Goal: Navigation & Orientation: Find specific page/section

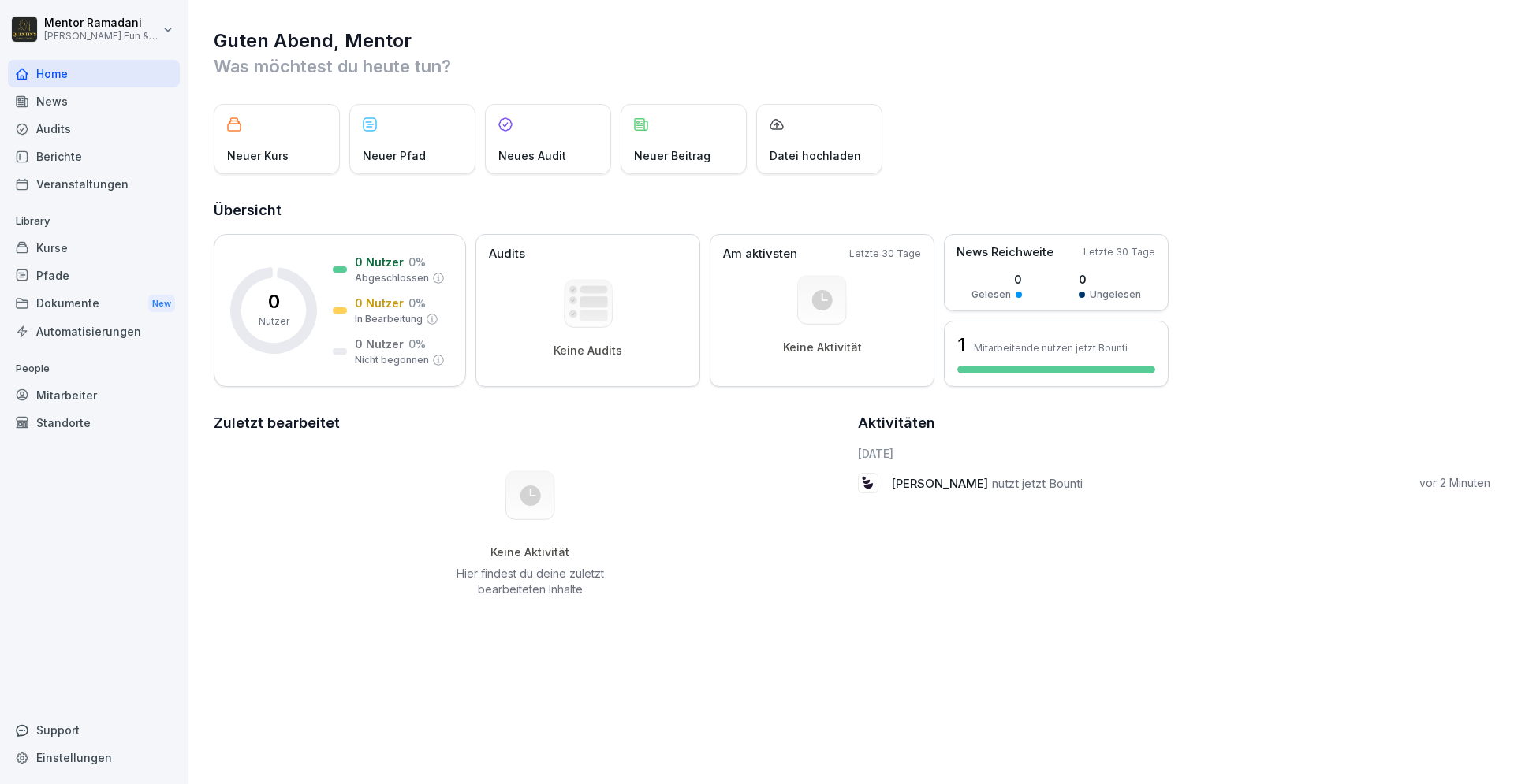
click at [54, 100] on div "News" at bounding box center [93, 101] width 172 height 28
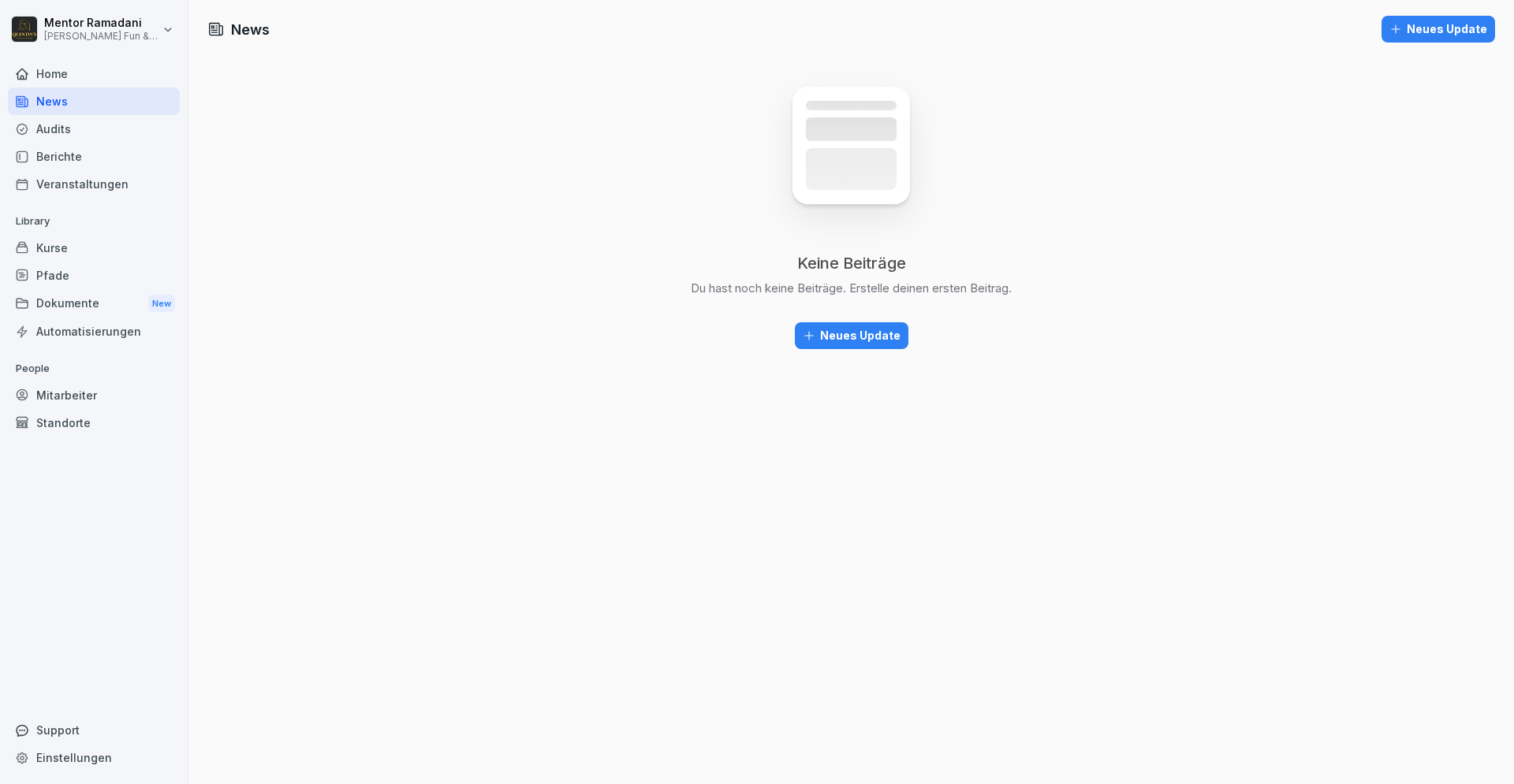
click at [68, 128] on div "Audits" at bounding box center [93, 128] width 172 height 28
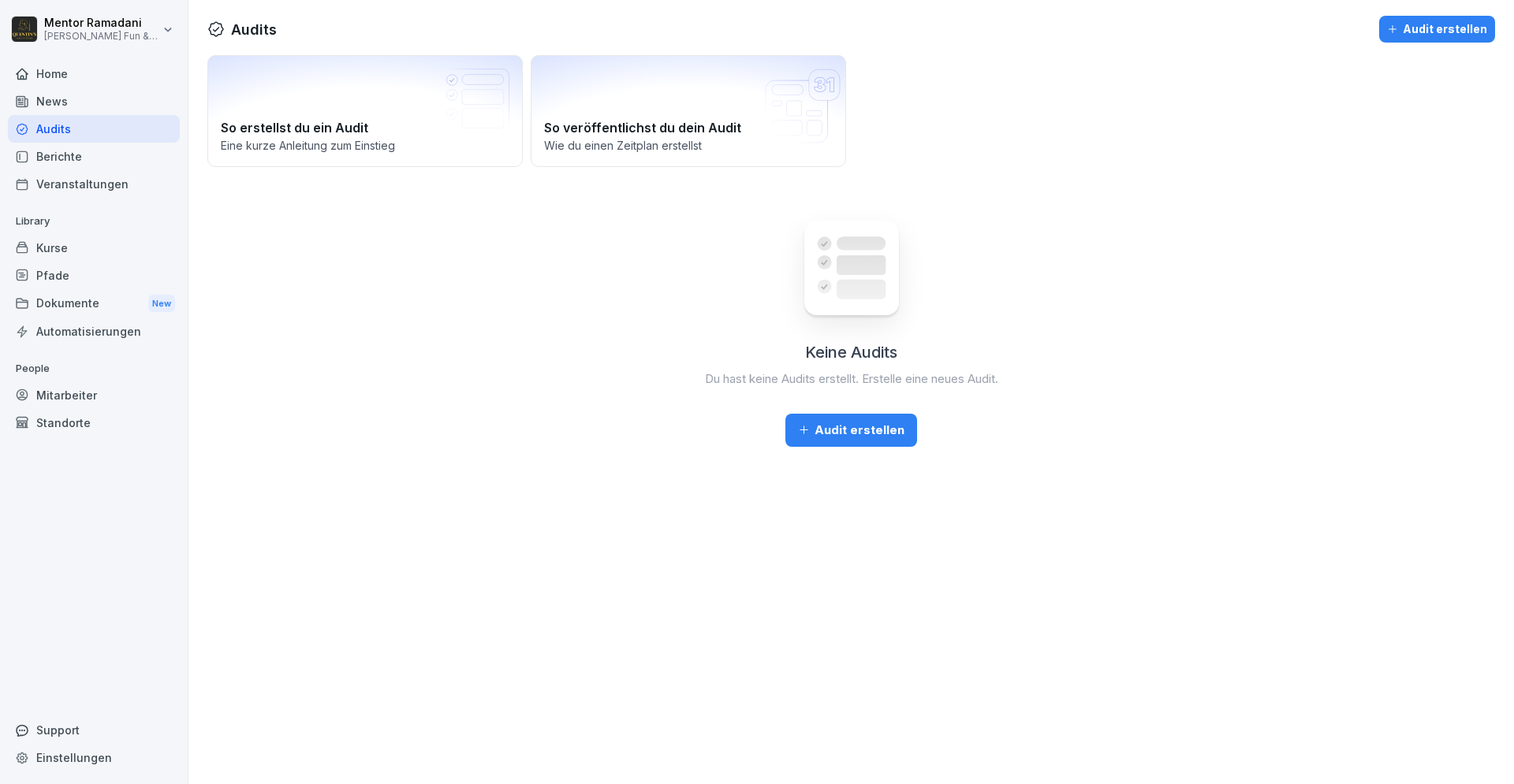
click at [71, 154] on div "Berichte" at bounding box center [93, 156] width 172 height 28
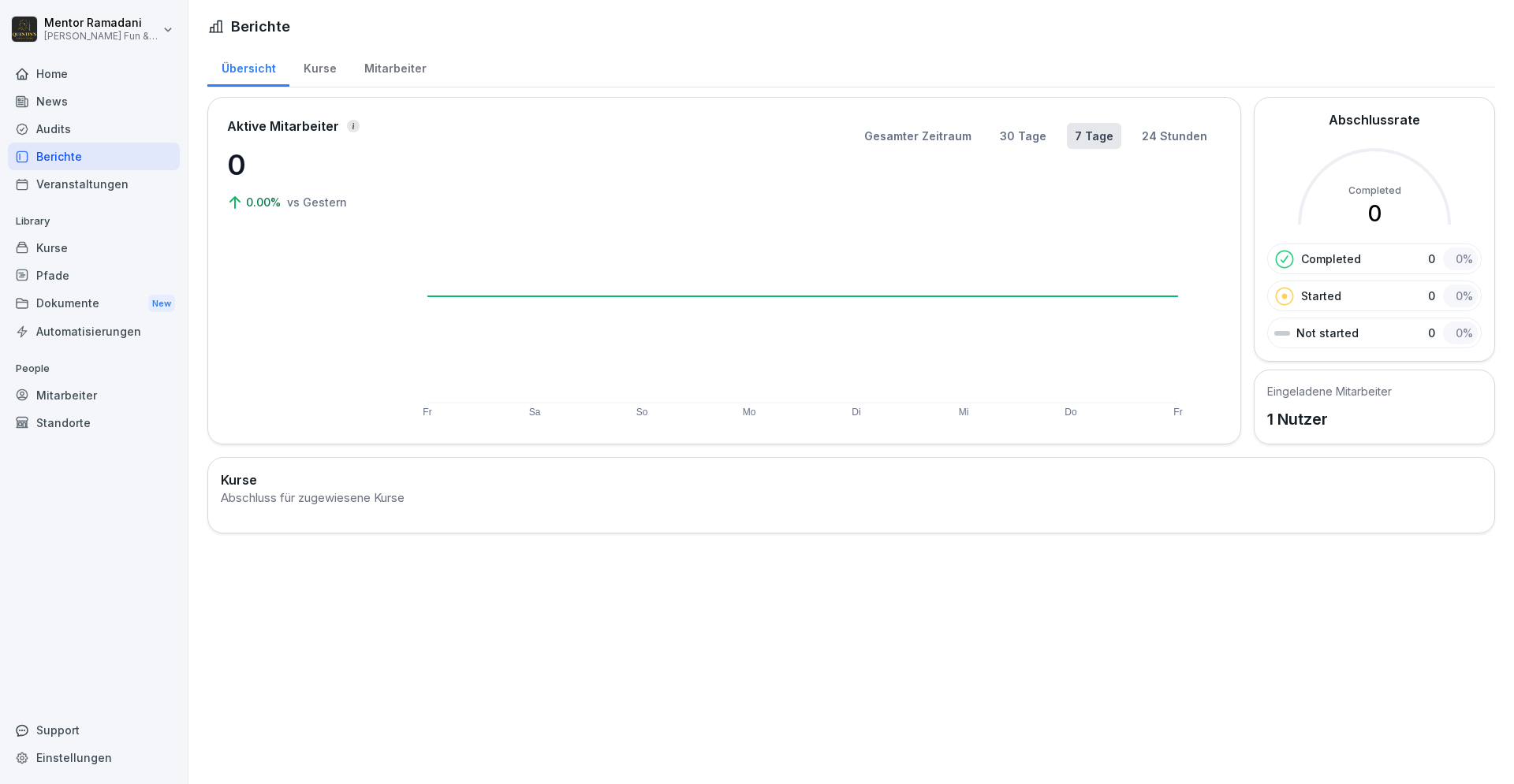
click at [76, 186] on div "Veranstaltungen" at bounding box center [93, 184] width 172 height 28
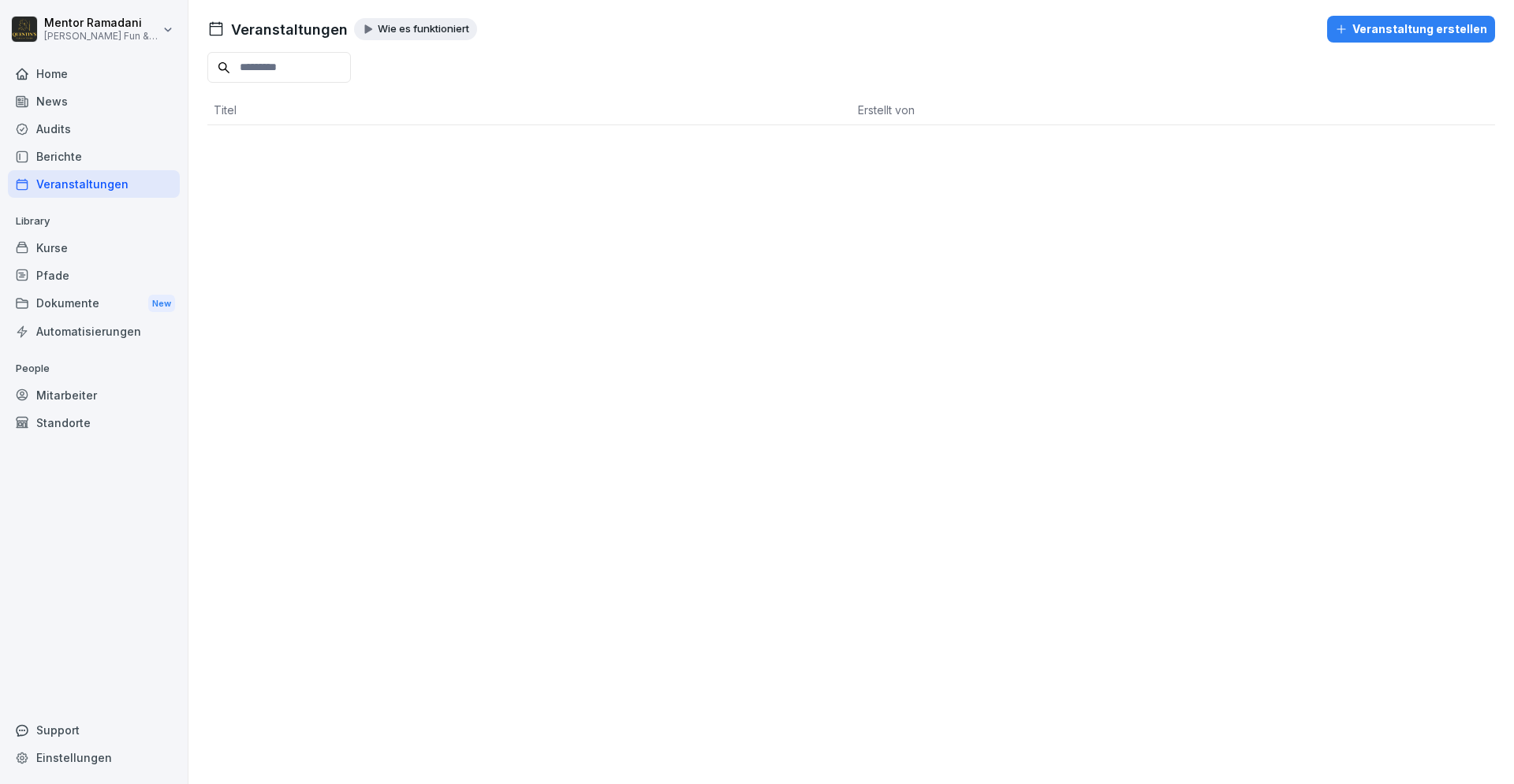
click at [60, 247] on div "Kurse" at bounding box center [93, 248] width 172 height 28
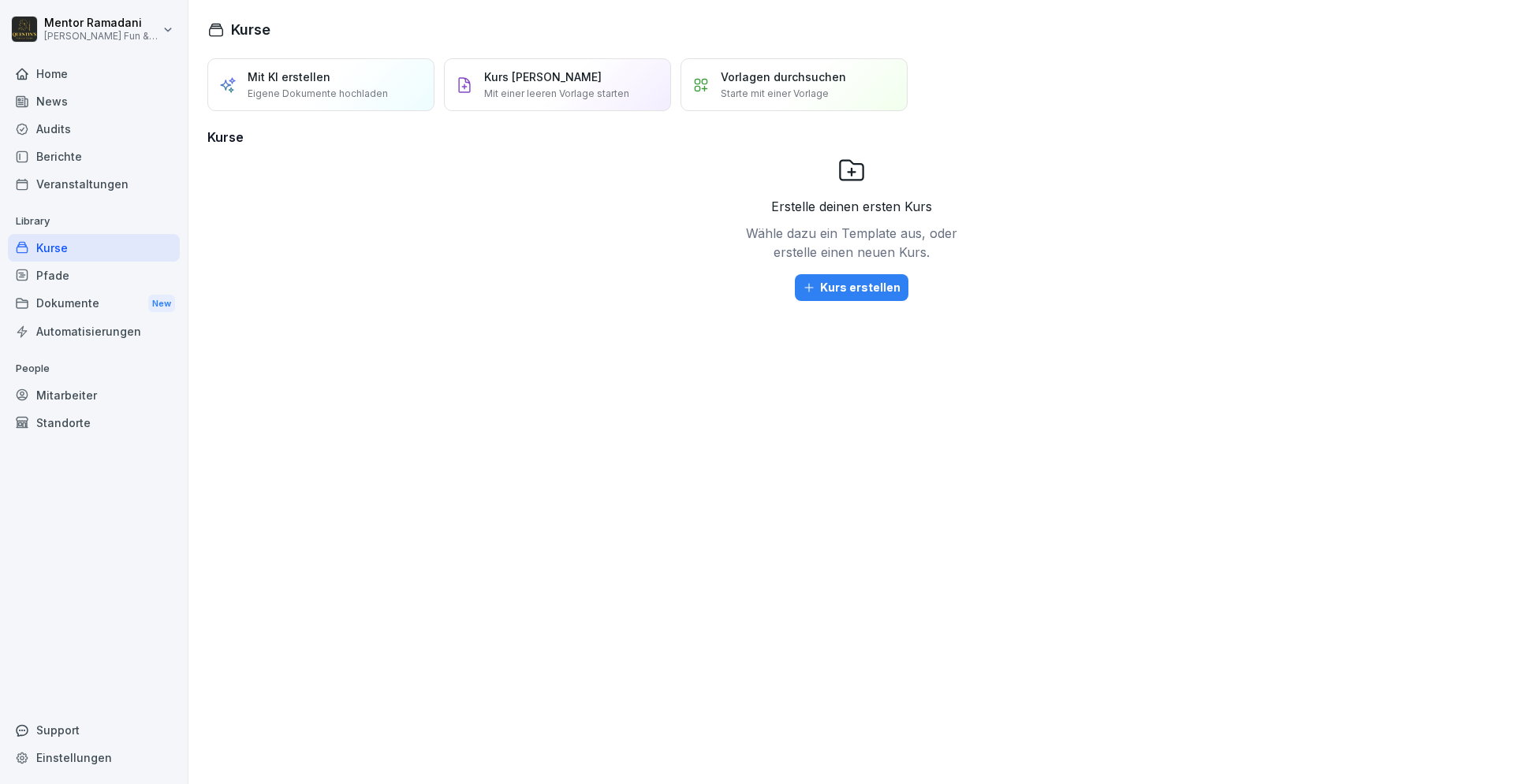
click at [63, 275] on div "Pfade" at bounding box center [93, 275] width 172 height 28
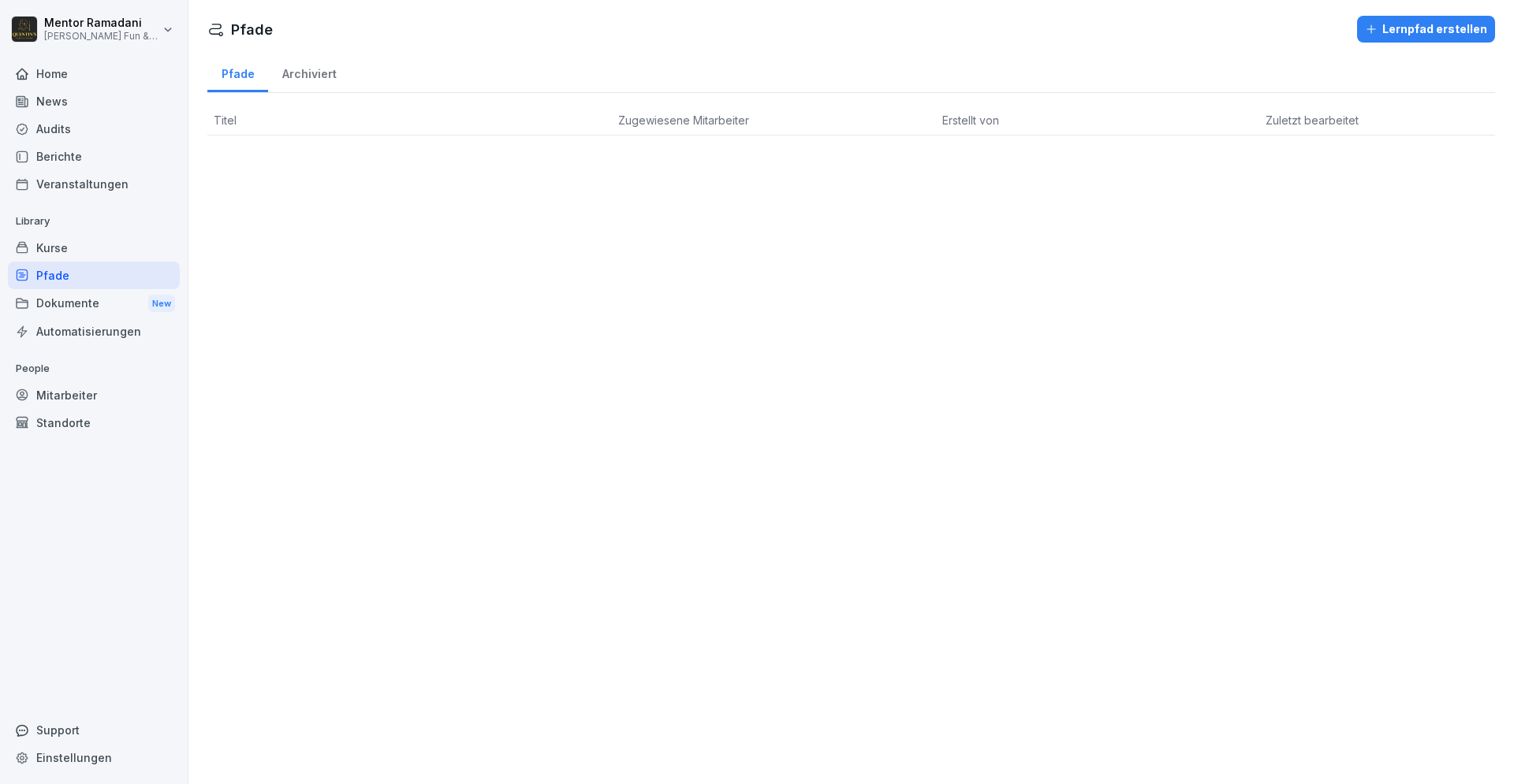
click at [62, 297] on div "Dokumente New" at bounding box center [93, 304] width 172 height 29
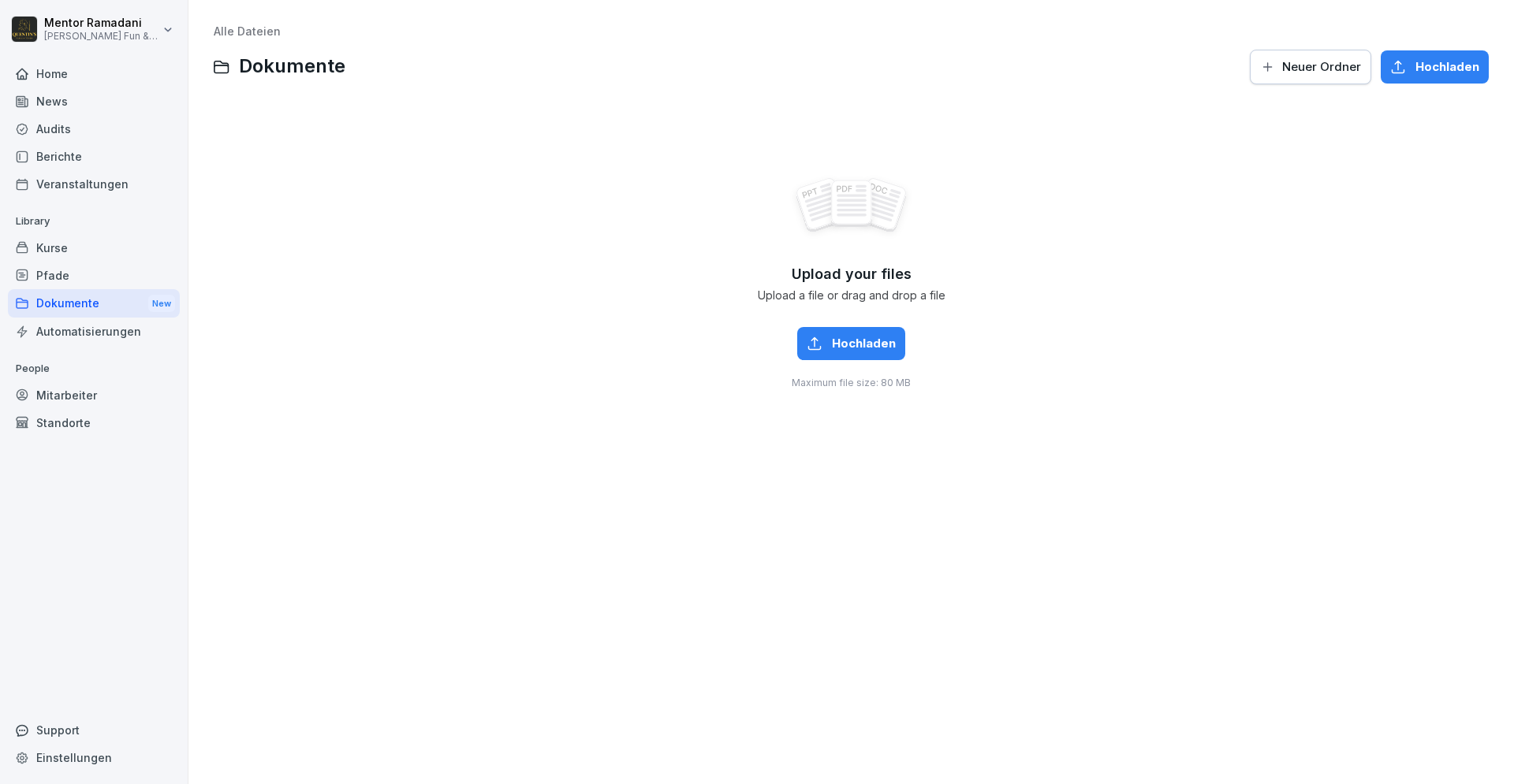
click at [82, 335] on div "Automatisierungen" at bounding box center [93, 331] width 172 height 28
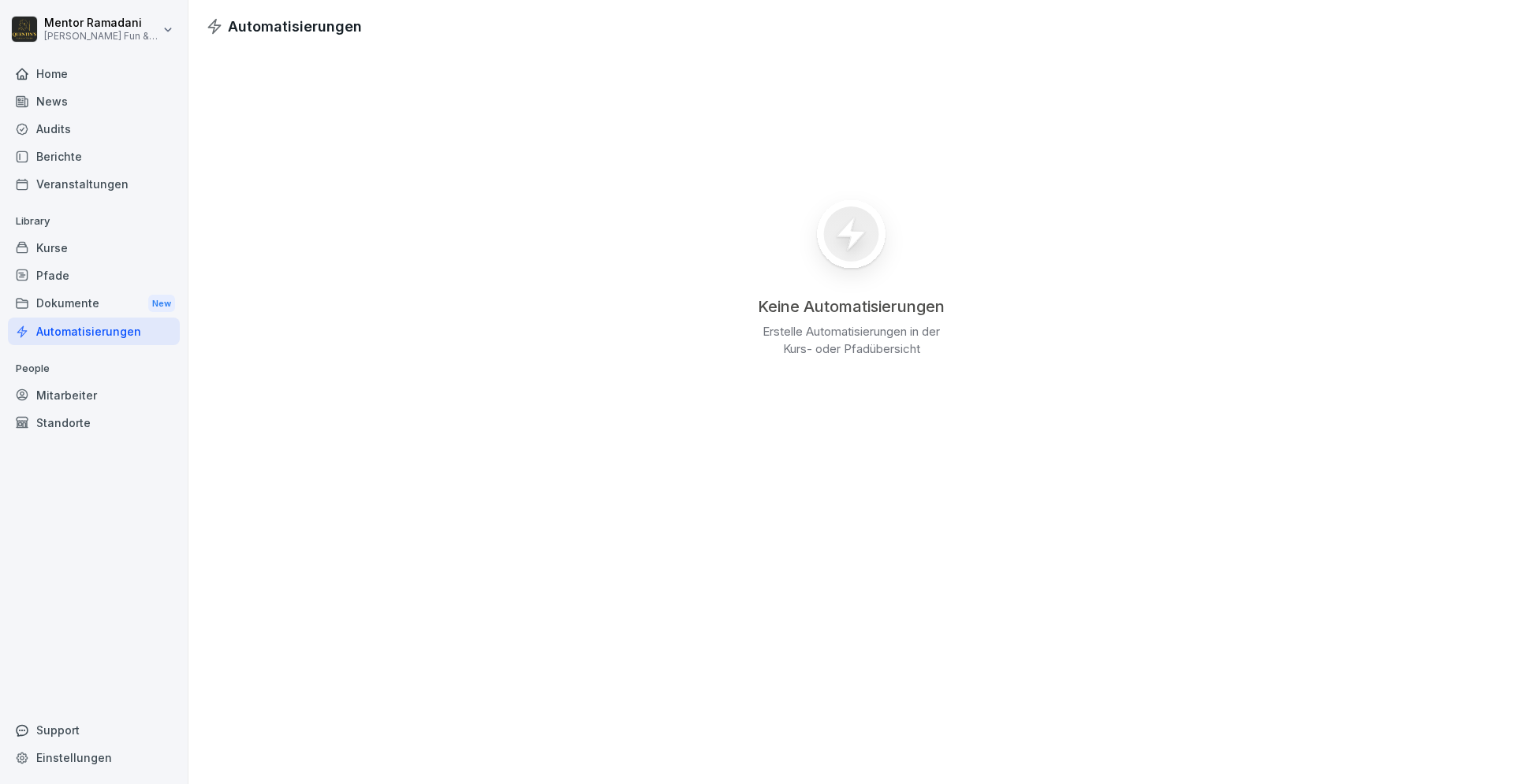
click at [84, 395] on div "Mitarbeiter" at bounding box center [93, 395] width 172 height 28
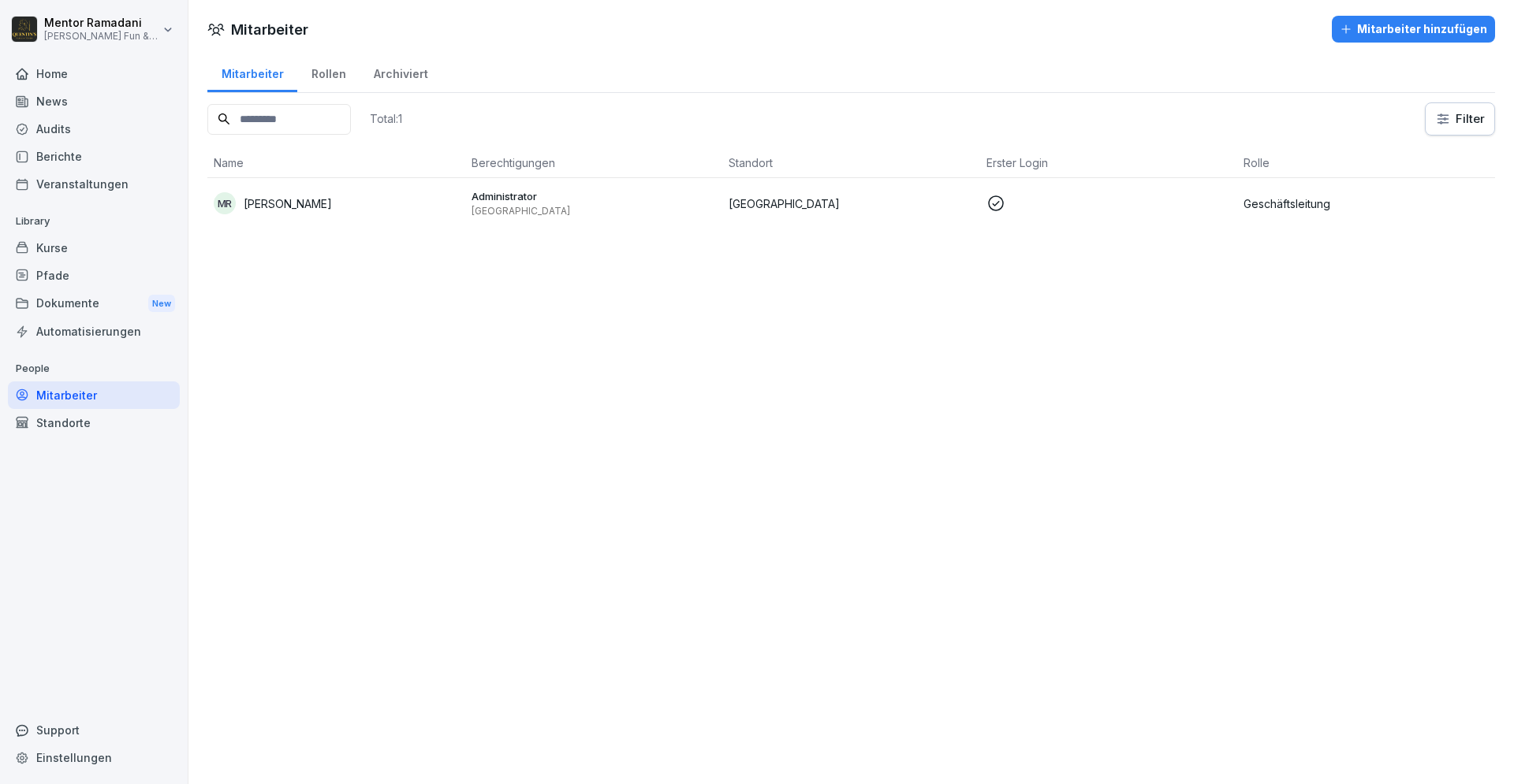
click at [370, 195] on div "MR [PERSON_NAME]" at bounding box center [336, 203] width 245 height 22
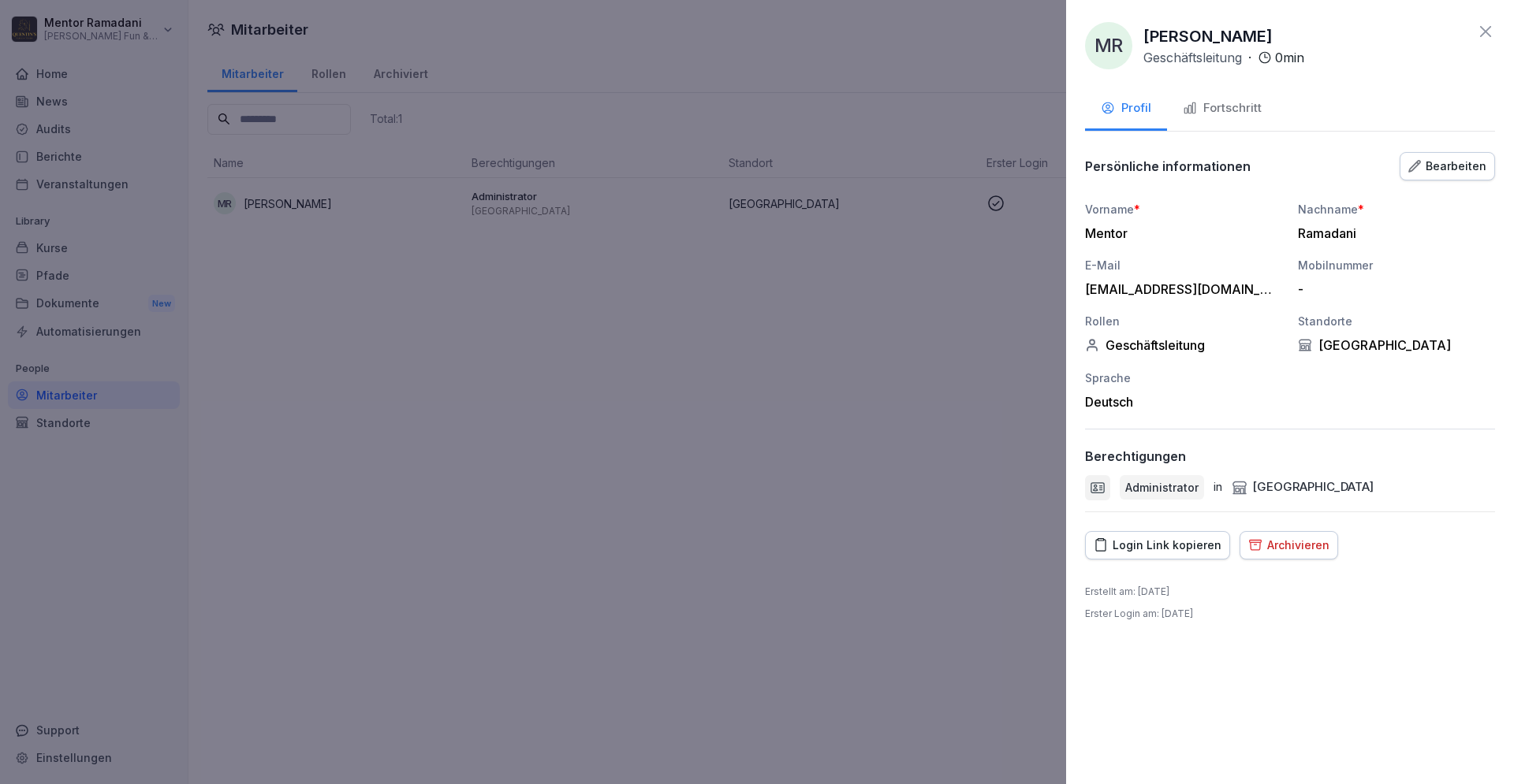
click at [1239, 110] on div "Fortschritt" at bounding box center [1222, 108] width 79 height 18
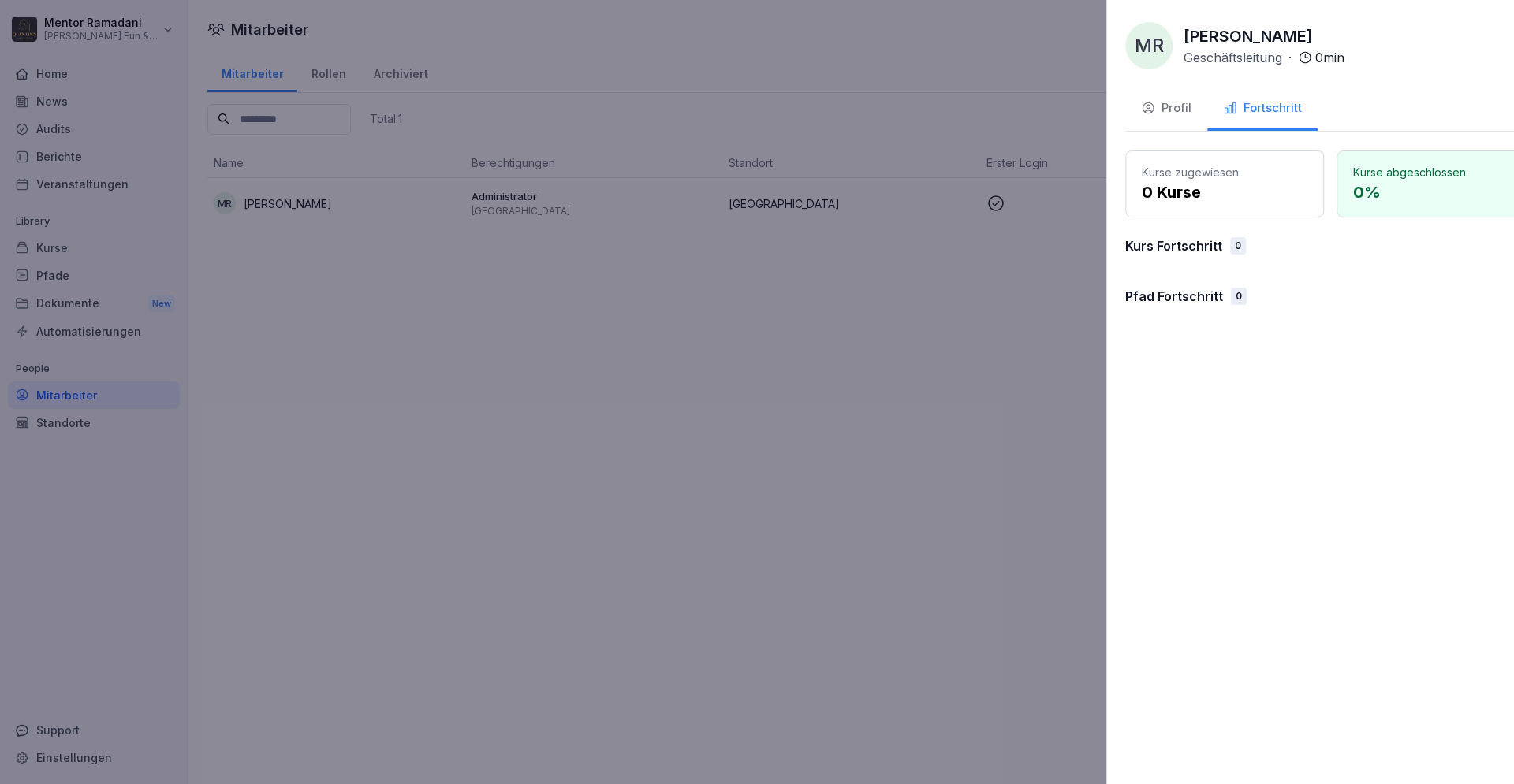
click at [272, 399] on div at bounding box center [757, 392] width 1514 height 784
